Goal: Task Accomplishment & Management: Manage account settings

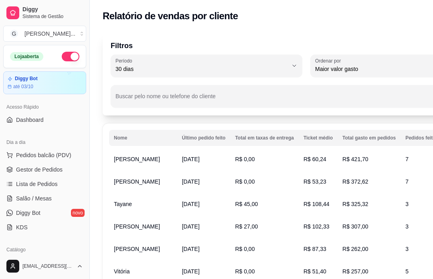
select select "30"
select select "HIGHEST_TOTAL_SPENT_WITH_ORDERS"
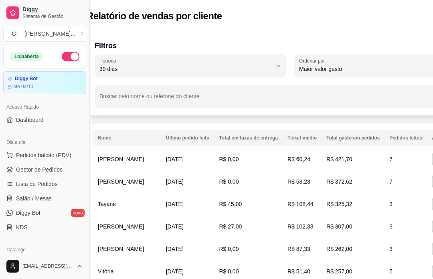
scroll to position [79, 0]
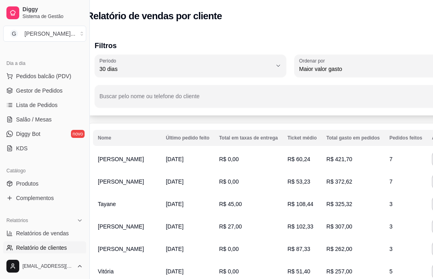
click at [60, 236] on span "Relatórios de vendas" at bounding box center [42, 234] width 53 height 8
select select "ALL"
select select "0"
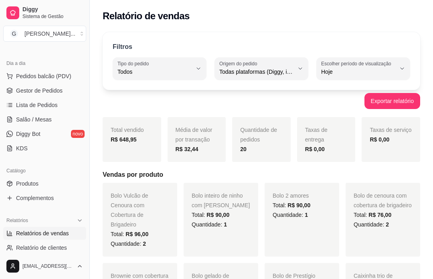
click at [61, 90] on span "Gestor de Pedidos" at bounding box center [39, 91] width 47 height 8
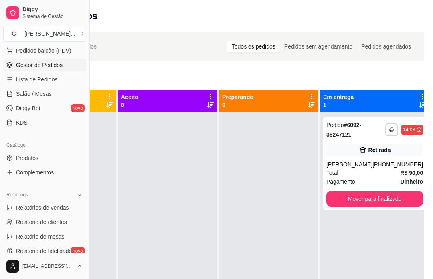
scroll to position [114, 0]
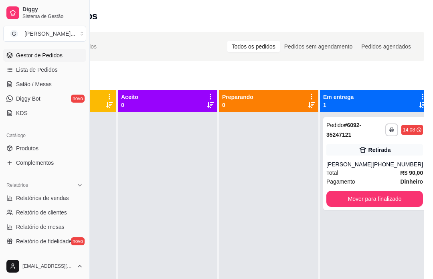
click at [64, 197] on span "Relatórios de vendas" at bounding box center [42, 198] width 53 height 8
select select "ALL"
select select "0"
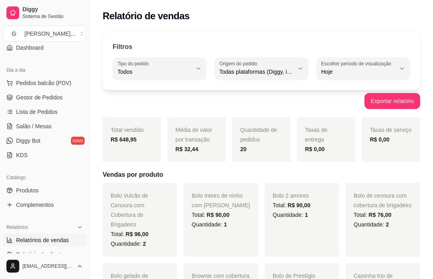
scroll to position [66, 0]
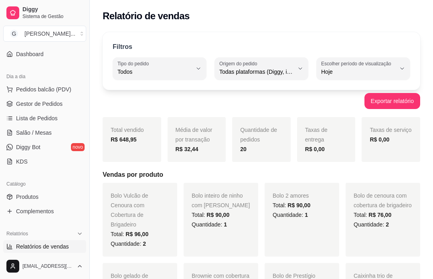
click at [71, 108] on link "Gestor de Pedidos" at bounding box center [44, 104] width 83 height 13
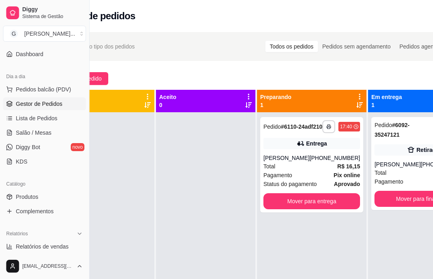
scroll to position [0, 46]
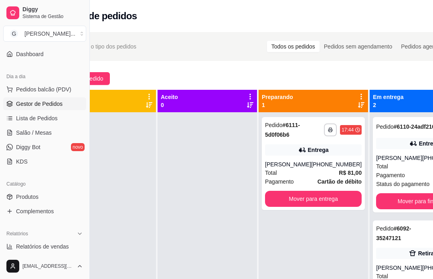
click at [309, 201] on div "Mover para entrega" at bounding box center [313, 199] width 97 height 16
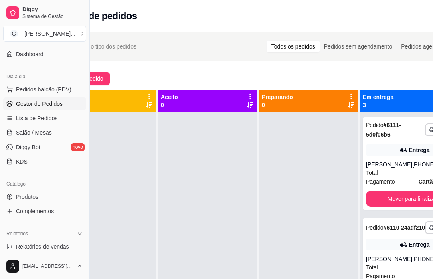
click at [343, 166] on div at bounding box center [309, 251] width 100 height 279
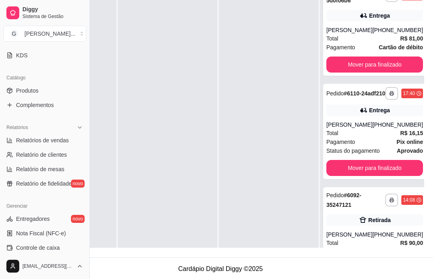
scroll to position [173, 0]
click at [70, 139] on link "Relatórios de vendas" at bounding box center [44, 139] width 83 height 13
select select "ALL"
select select "0"
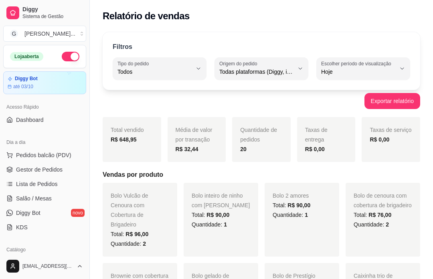
click at [71, 165] on link "Gestor de Pedidos" at bounding box center [44, 169] width 83 height 13
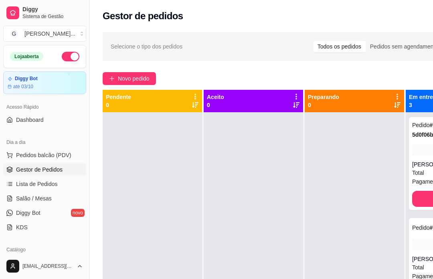
click at [142, 81] on span "Novo pedido" at bounding box center [134, 78] width 32 height 9
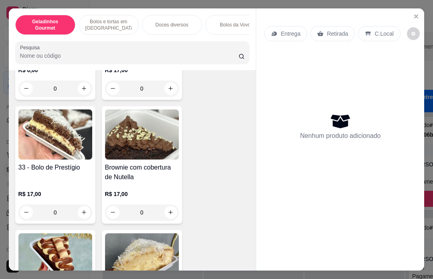
scroll to position [411, 0]
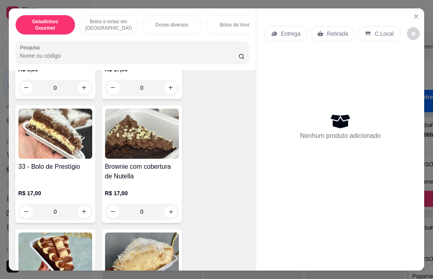
type input "1"
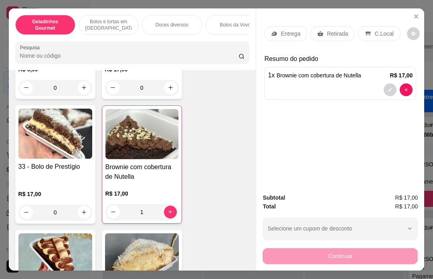
click at [344, 32] on p "Retirada" at bounding box center [337, 34] width 21 height 8
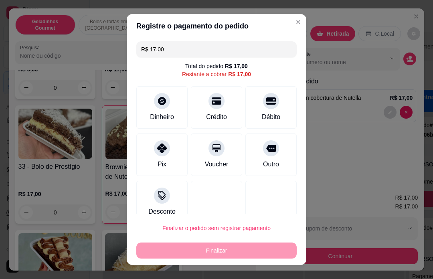
click at [265, 166] on div "Outro" at bounding box center [271, 155] width 51 height 43
type input "R$ 0,00"
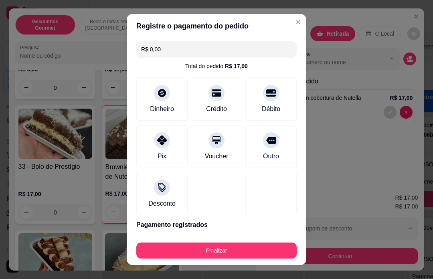
click at [236, 259] on button "Finalizar" at bounding box center [216, 251] width 161 height 16
click at [230, 259] on div "Finalizar" at bounding box center [216, 251] width 161 height 16
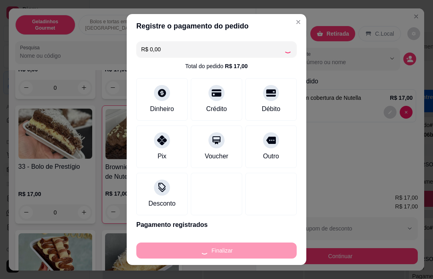
type input "0"
type input "-R$ 17,00"
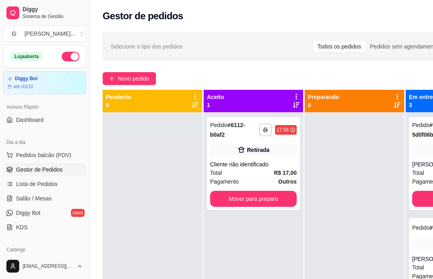
click at [271, 154] on div "Retirada" at bounding box center [253, 149] width 87 height 11
click at [294, 249] on div "Mover para preparo" at bounding box center [291, 241] width 62 height 16
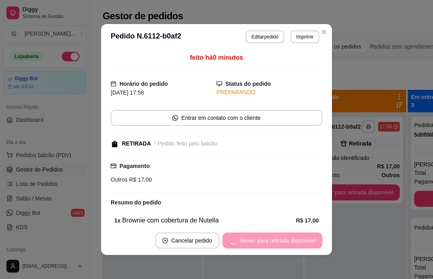
click at [311, 249] on div "Mover para retirada disponível" at bounding box center [273, 241] width 100 height 16
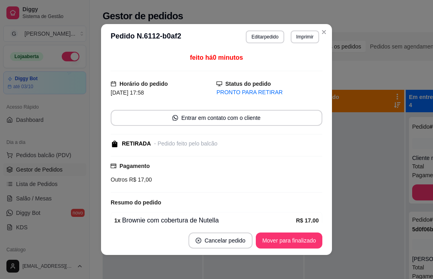
click at [314, 249] on div "Mover para finalizado" at bounding box center [289, 241] width 67 height 16
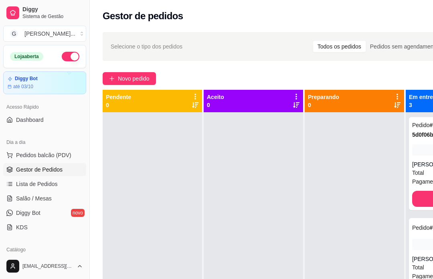
click at [382, 234] on div at bounding box center [355, 251] width 100 height 279
click at [135, 79] on span "Novo pedido" at bounding box center [134, 78] width 32 height 9
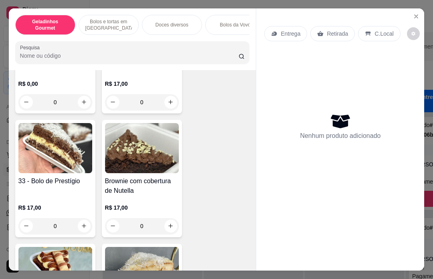
scroll to position [434, 0]
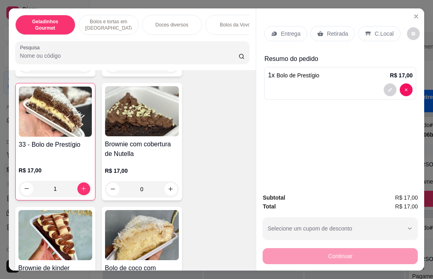
type input "2"
click at [84, 186] on icon "increase-product-quantity" at bounding box center [84, 189] width 6 height 6
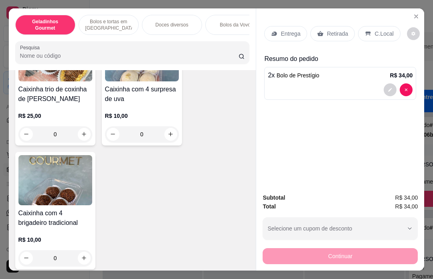
scroll to position [895, 0]
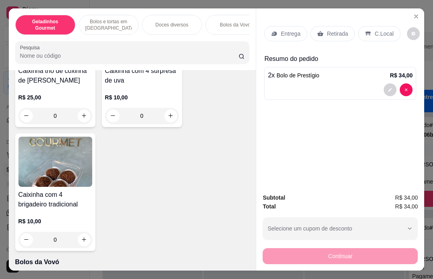
type input "1"
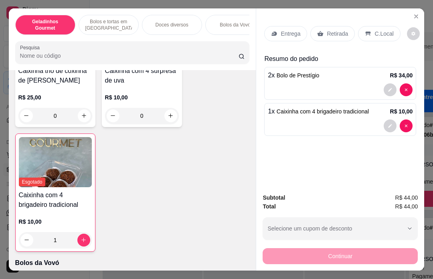
click at [338, 30] on p "Retirada" at bounding box center [337, 34] width 21 height 8
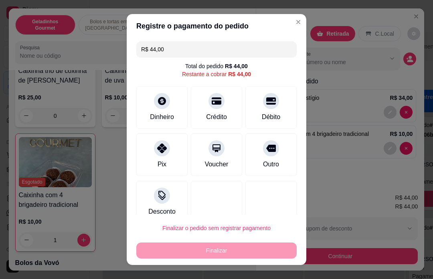
click at [270, 111] on div "Débito" at bounding box center [271, 107] width 51 height 43
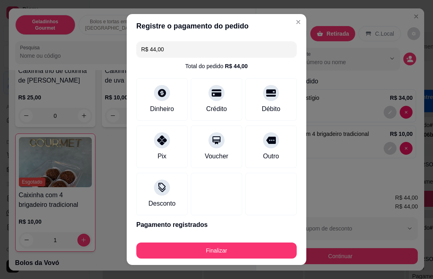
type input "R$ 0,00"
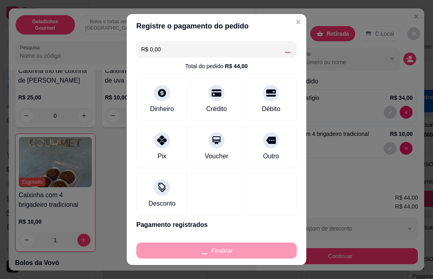
type input "0"
type input "-R$ 44,00"
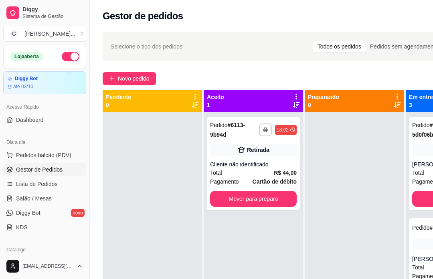
click at [251, 152] on div "Retirada" at bounding box center [258, 150] width 22 height 8
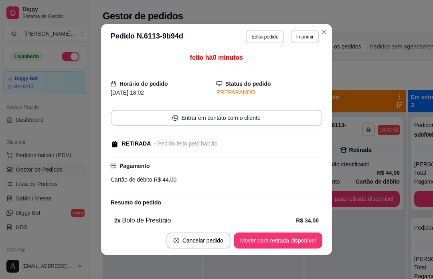
click at [290, 240] on div "Mover para retirada disponível" at bounding box center [278, 241] width 89 height 16
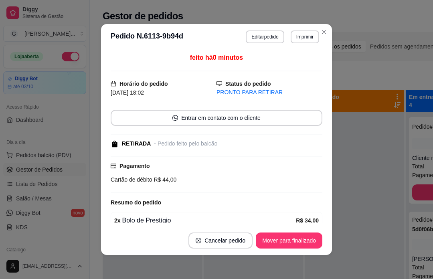
click at [296, 239] on div "Mover para finalizado" at bounding box center [289, 241] width 67 height 16
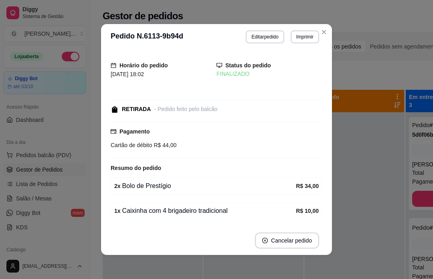
click at [368, 237] on div at bounding box center [355, 251] width 100 height 279
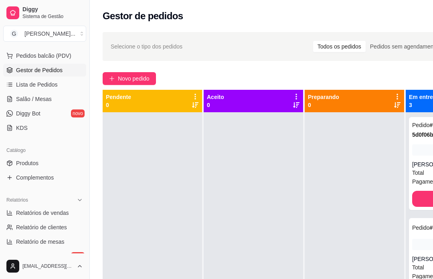
scroll to position [101, 0]
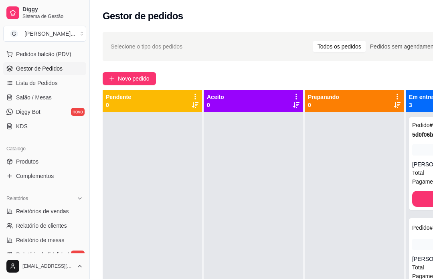
click at [50, 216] on link "Relatórios de vendas" at bounding box center [44, 211] width 83 height 13
select select "ALL"
select select "0"
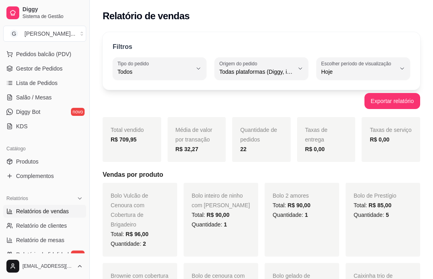
click at [58, 59] on button "Pedidos balcão (PDV)" at bounding box center [44, 54] width 83 height 13
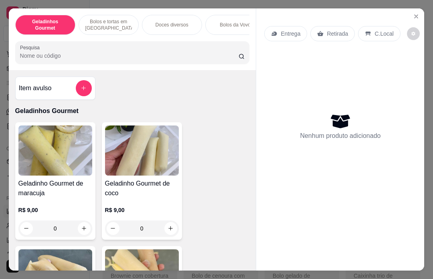
click at [418, 13] on icon "Close" at bounding box center [416, 16] width 6 height 6
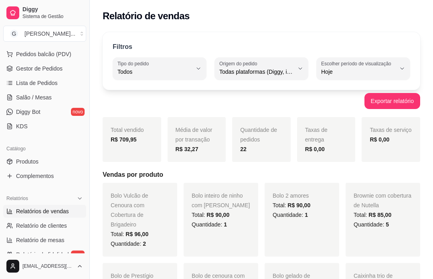
click at [45, 73] on link "Gestor de Pedidos" at bounding box center [44, 68] width 83 height 13
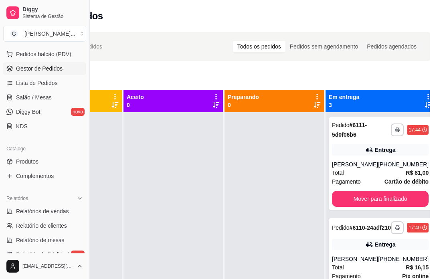
scroll to position [0, 86]
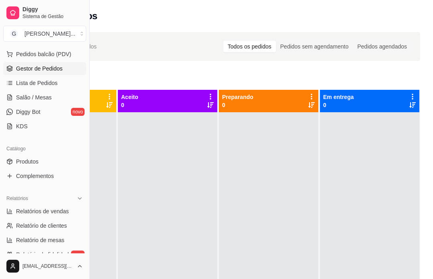
click at [57, 214] on span "Relatórios de vendas" at bounding box center [42, 212] width 53 height 8
select select "ALL"
select select "0"
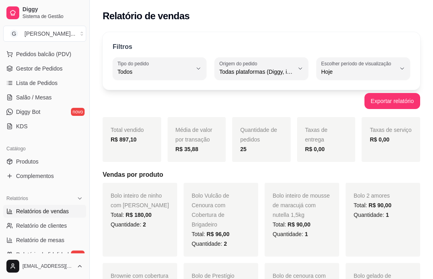
click at [258, 142] on span "Quantidade de pedidos" at bounding box center [258, 135] width 37 height 16
type input "DELIVERY"
select select "DELIVERY"
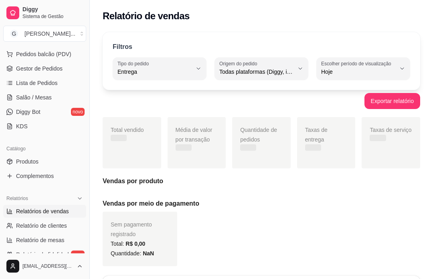
click at [151, 108] on span "Entrega" at bounding box center [156, 104] width 70 height 8
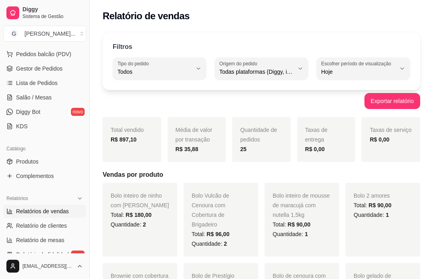
type input "ALL"
select select "ALL"
click at [37, 71] on span "Gestor de Pedidos" at bounding box center [39, 69] width 47 height 8
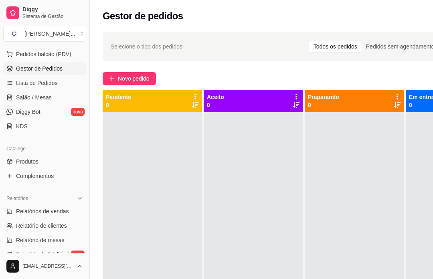
click at [54, 210] on span "Relatórios de vendas" at bounding box center [42, 212] width 53 height 8
select select "ALL"
select select "0"
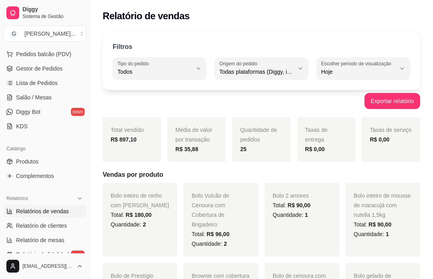
click at [50, 69] on span "Gestor de Pedidos" at bounding box center [39, 69] width 47 height 8
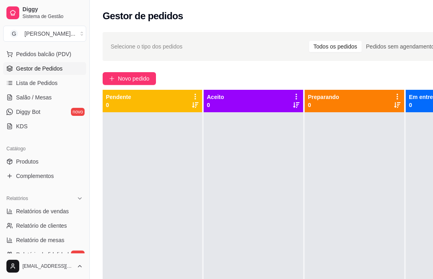
click at [39, 210] on span "Relatórios de vendas" at bounding box center [42, 212] width 53 height 8
select select "ALL"
select select "0"
